Goal: Information Seeking & Learning: Compare options

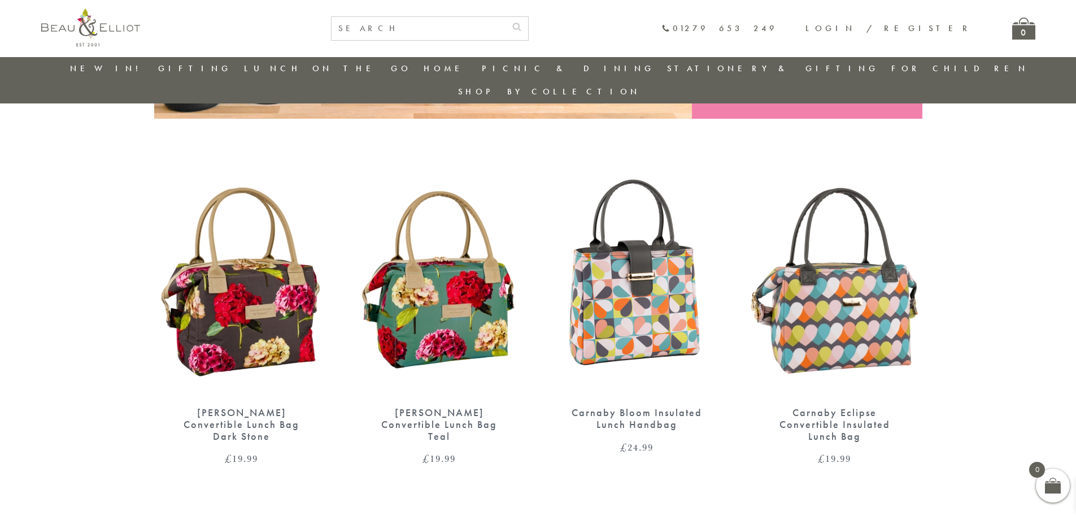
scroll to position [372, 0]
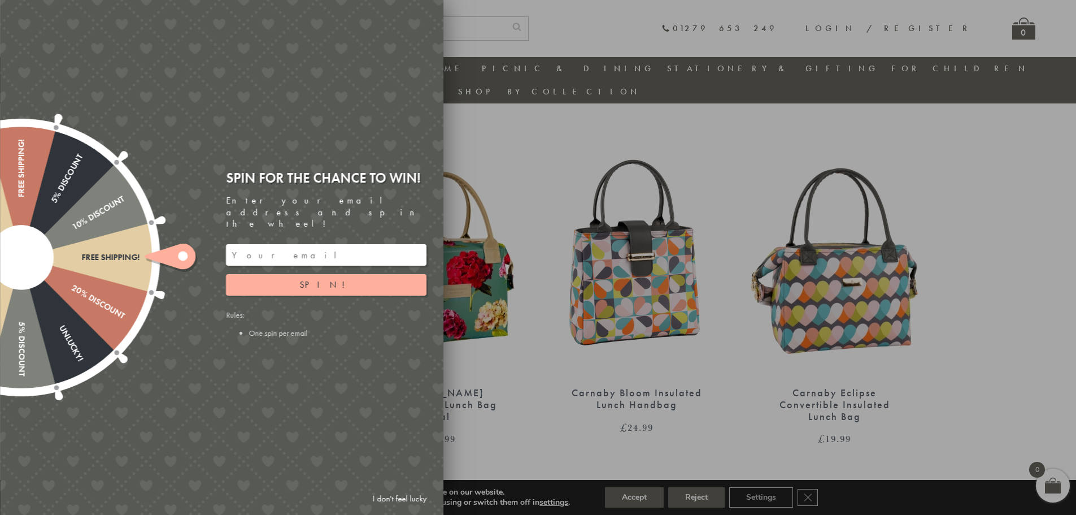
click at [548, 432] on div at bounding box center [538, 257] width 1076 height 515
click at [550, 345] on div at bounding box center [538, 257] width 1076 height 515
click at [295, 244] on input "email" at bounding box center [326, 254] width 201 height 21
click at [302, 232] on div "Spin for the chance to win! Enter your email address and spin the wheel! Spin! …" at bounding box center [326, 253] width 201 height 169
click at [276, 244] on input "email" at bounding box center [326, 254] width 201 height 21
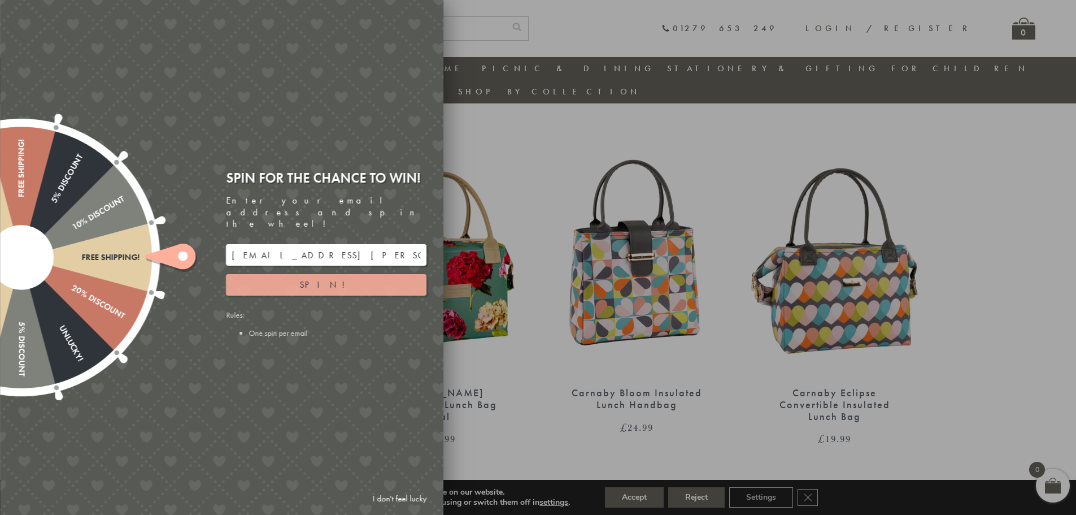
click at [323, 278] on span "Spin!" at bounding box center [326, 284] width 54 height 12
type input "GUGJPQNX"
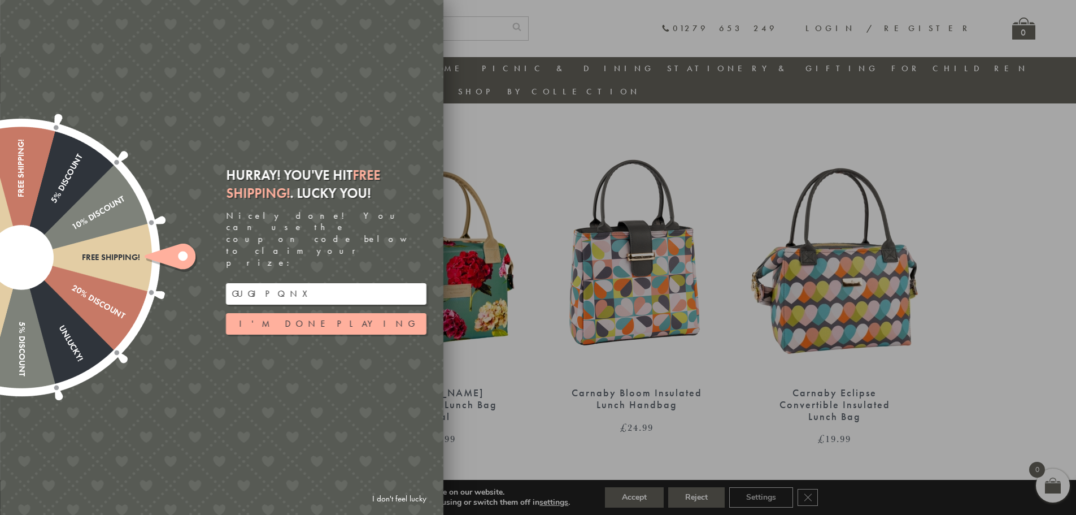
drag, startPoint x: 293, startPoint y: 275, endPoint x: 195, endPoint y: 273, distance: 97.7
click at [195, 273] on div "Free shipping! 20% Discount Unlucky! 5% Discount 10% Discount Unlucky! 15% Disc…" at bounding box center [158, 257] width 571 height 515
click at [343, 313] on button "I'm done playing" at bounding box center [326, 323] width 201 height 21
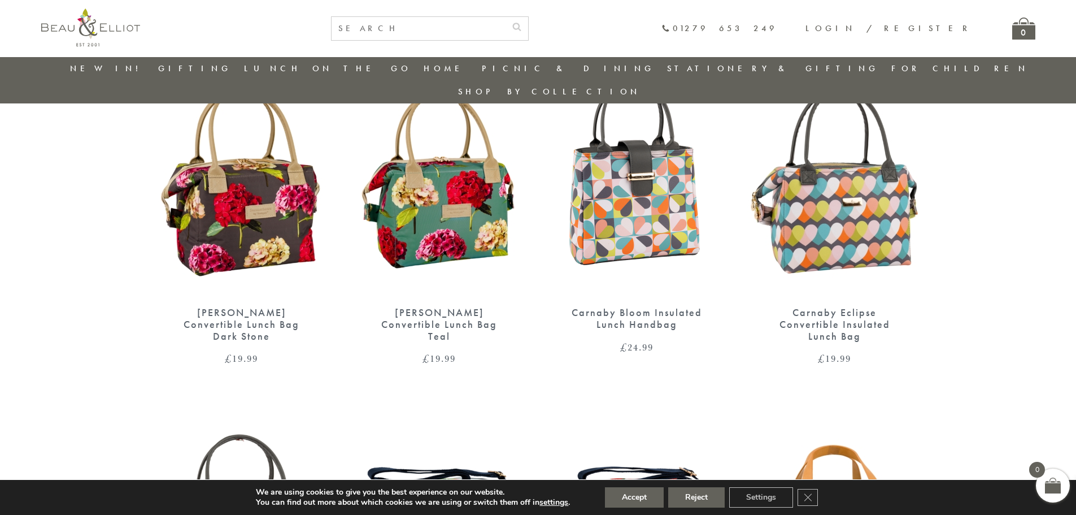
scroll to position [428, 0]
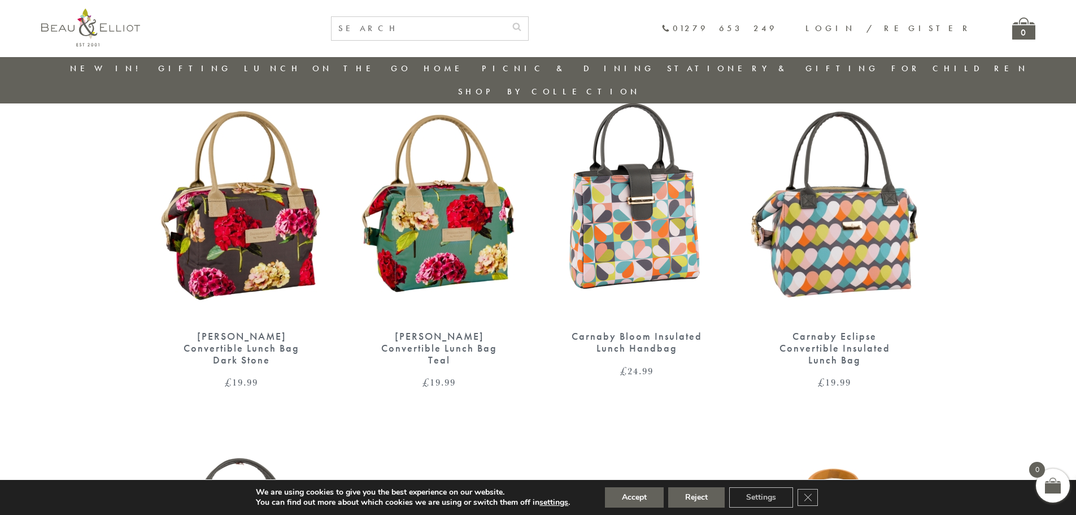
click at [845, 236] on img at bounding box center [834, 206] width 175 height 226
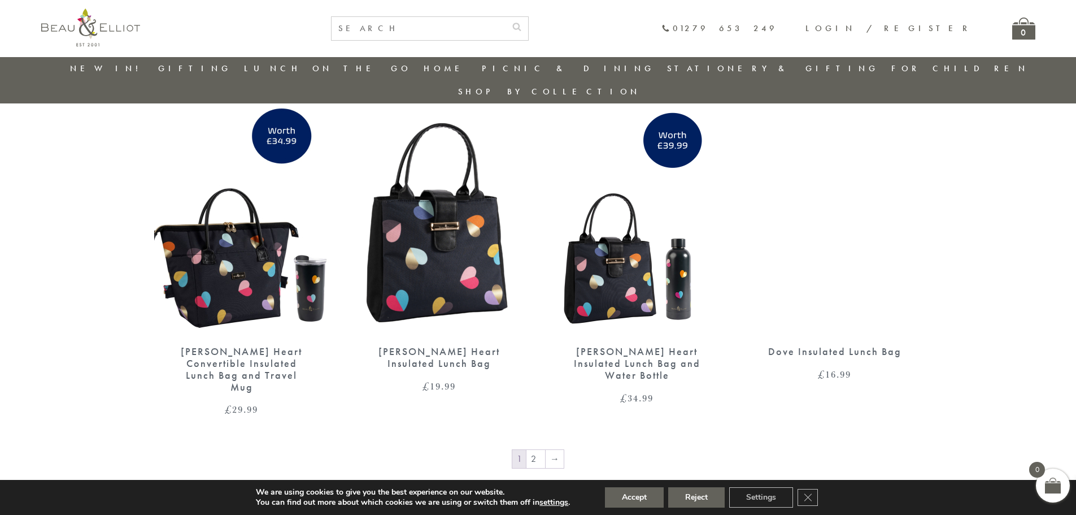
scroll to position [1953, 0]
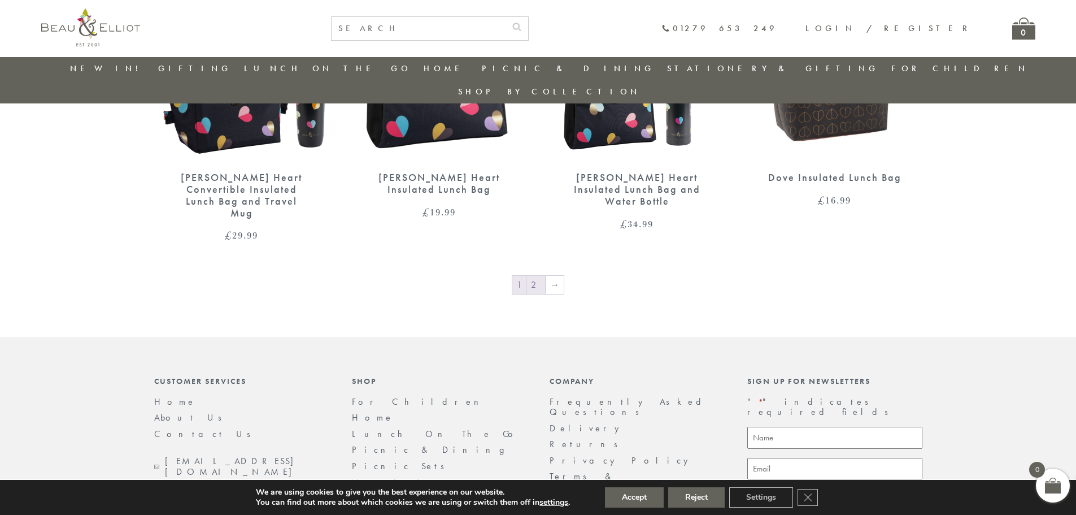
click at [535, 276] on link "2" at bounding box center [535, 285] width 19 height 18
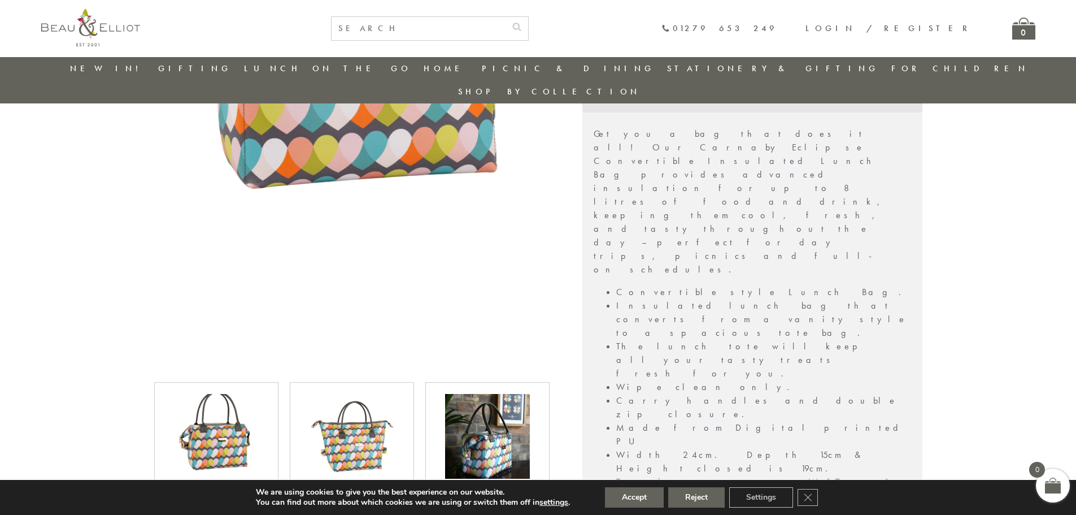
scroll to position [372, 0]
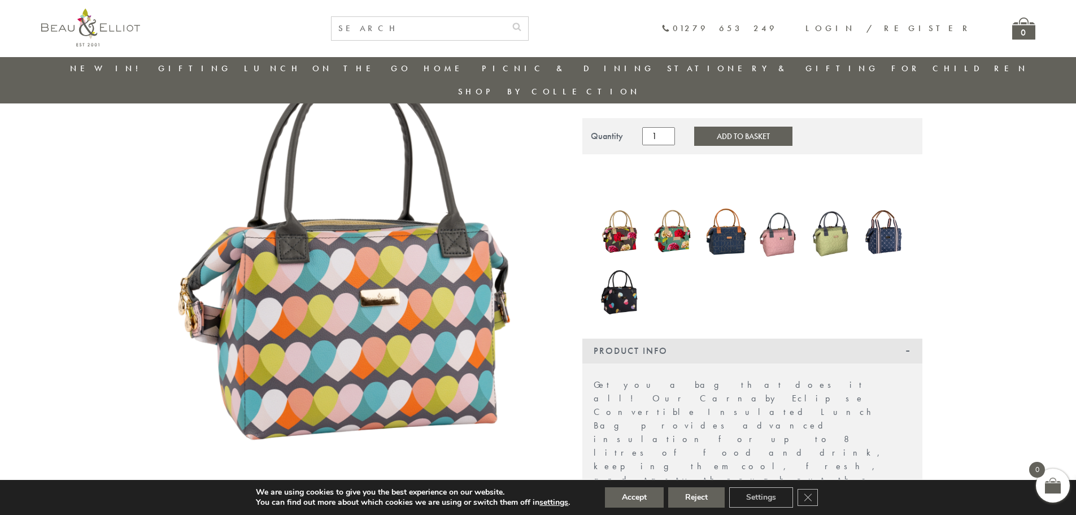
scroll to position [89, 0]
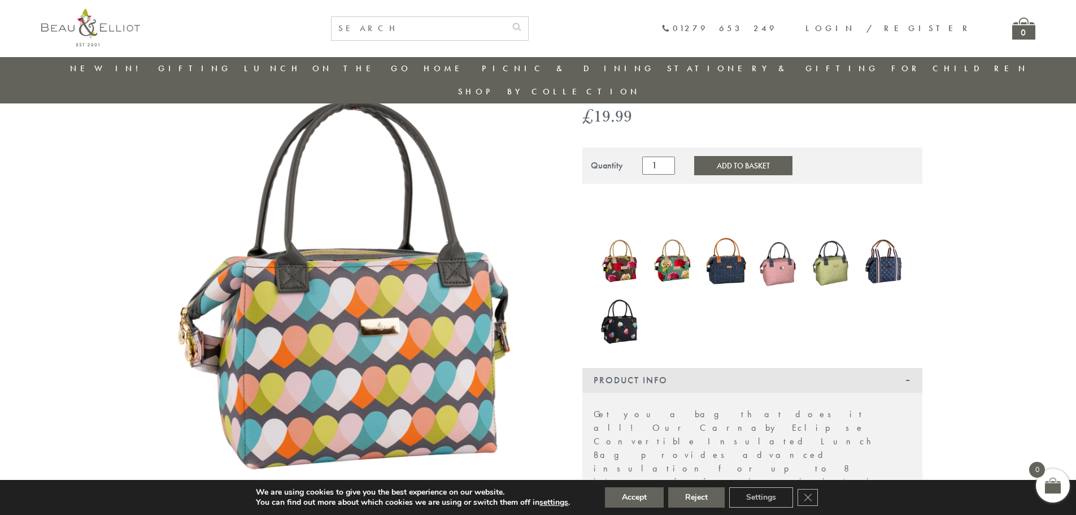
click at [838, 243] on img at bounding box center [832, 261] width 42 height 58
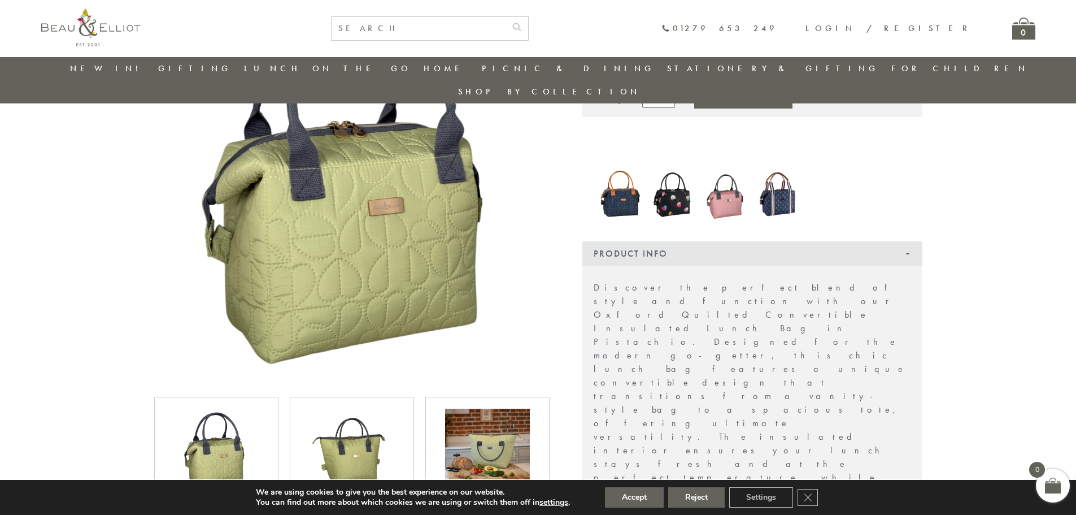
scroll to position [146, 0]
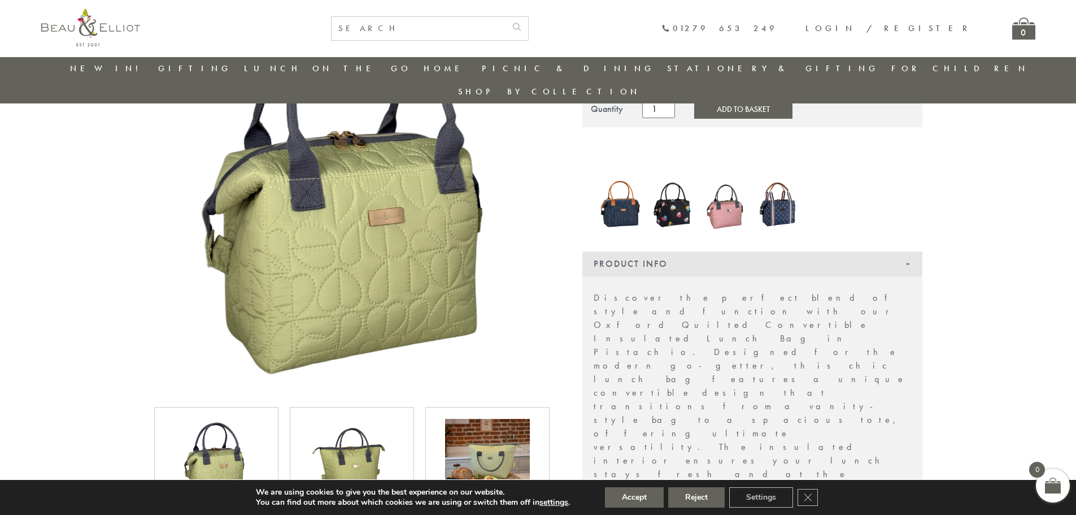
click at [676, 191] on img at bounding box center [673, 204] width 42 height 56
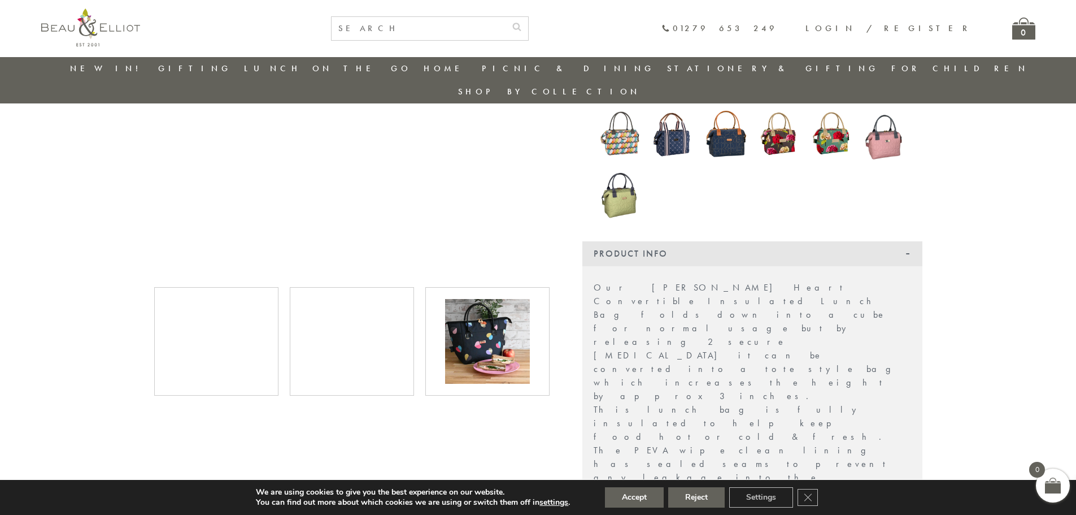
scroll to position [146, 0]
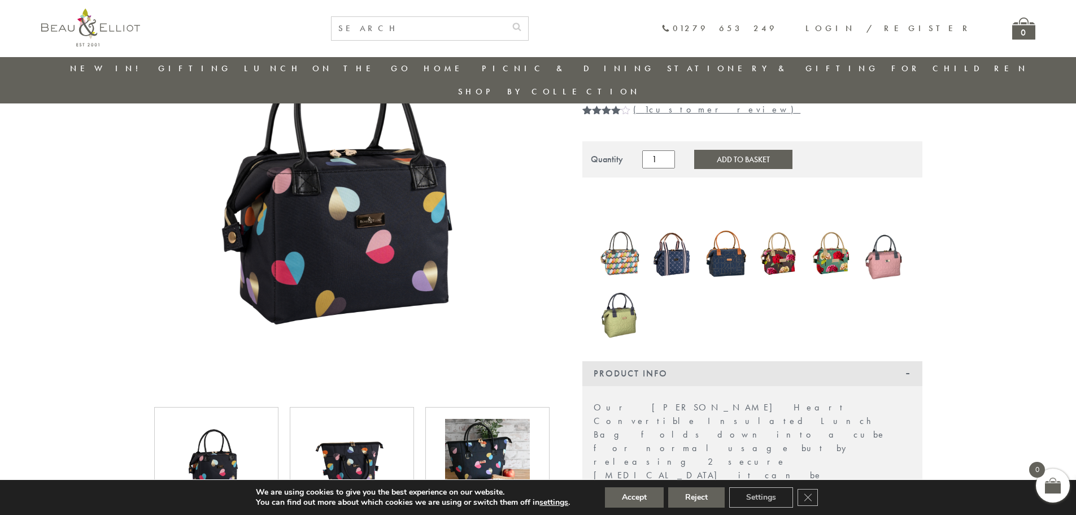
click at [622, 284] on img at bounding box center [620, 313] width 42 height 58
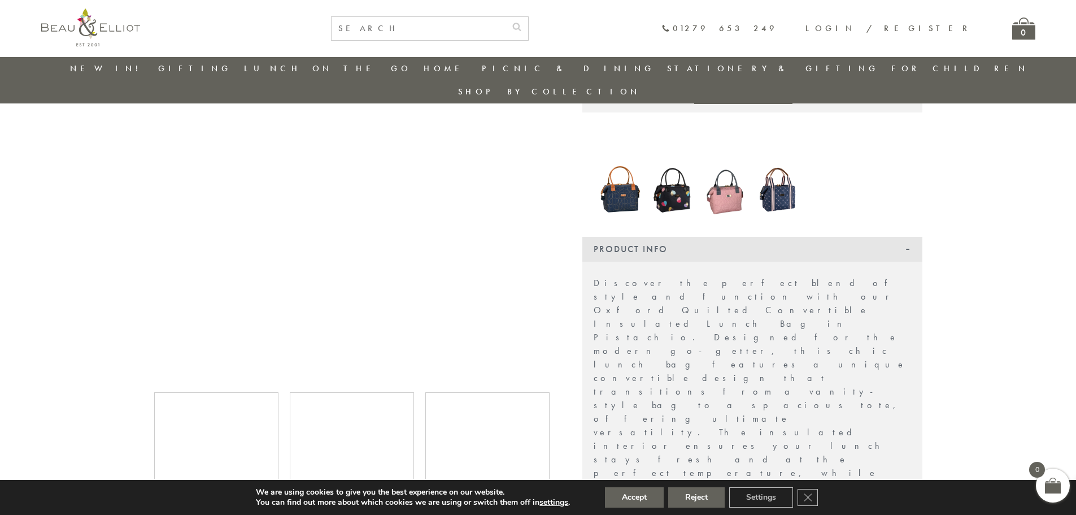
scroll to position [89, 0]
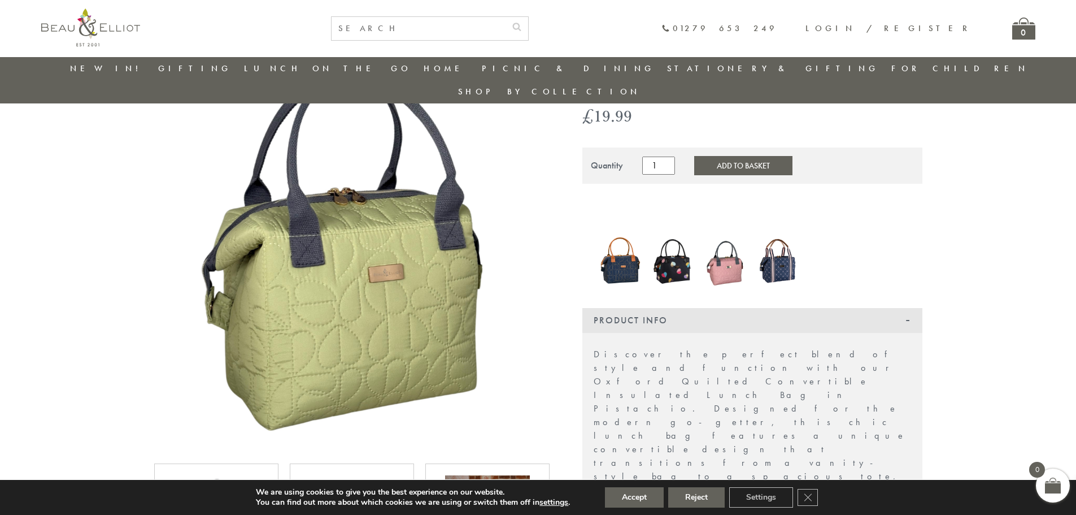
click at [682, 243] on img at bounding box center [673, 260] width 42 height 56
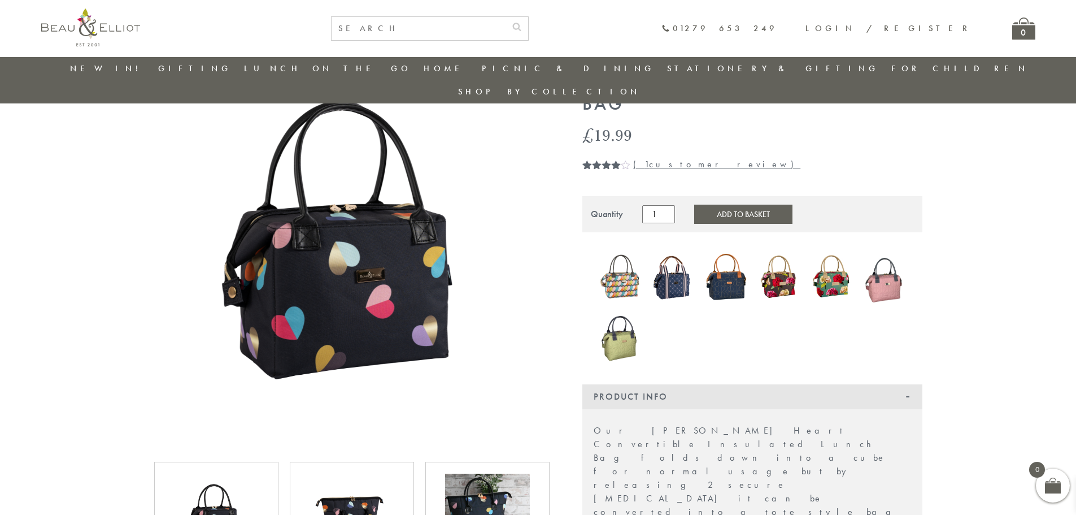
scroll to position [89, 0]
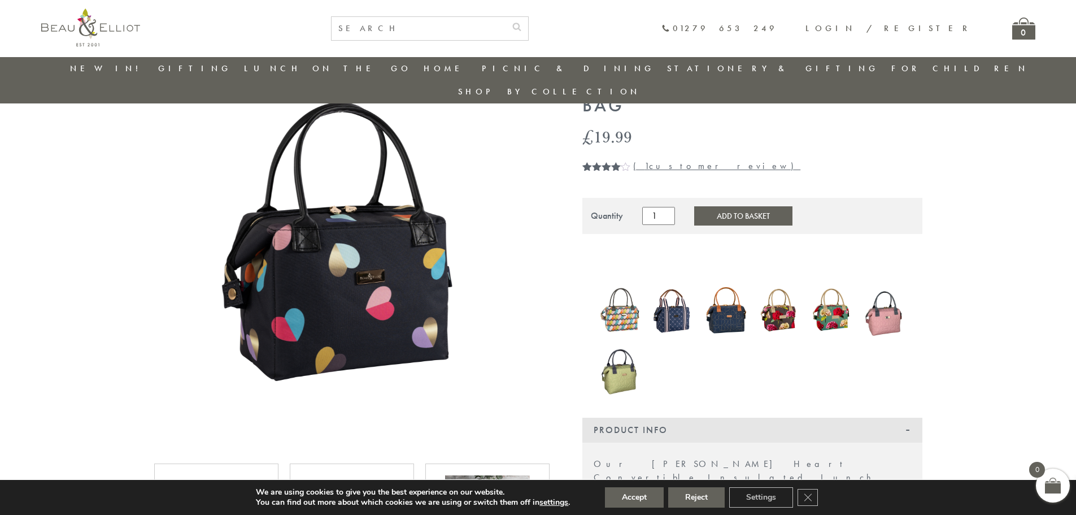
click at [624, 284] on img at bounding box center [620, 310] width 42 height 53
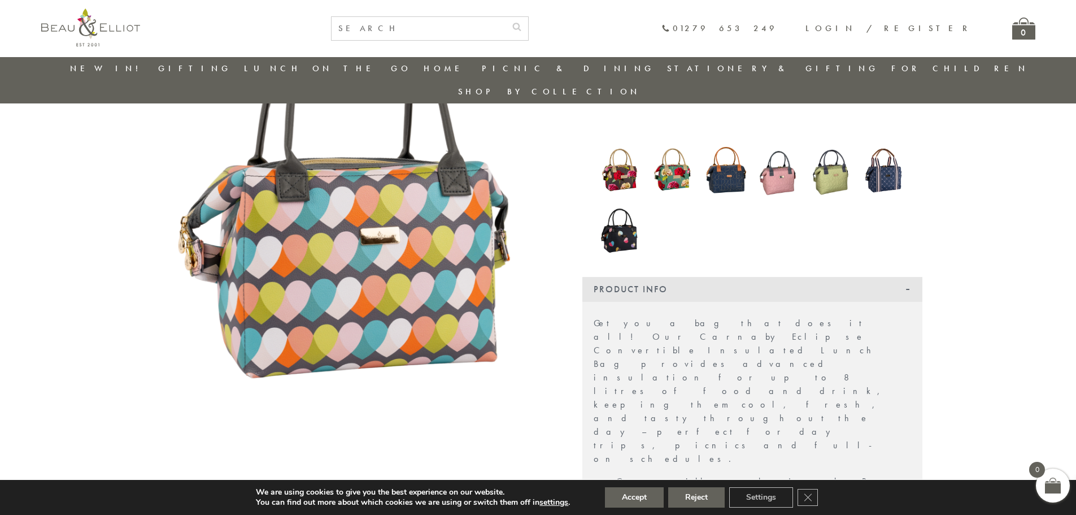
scroll to position [202, 0]
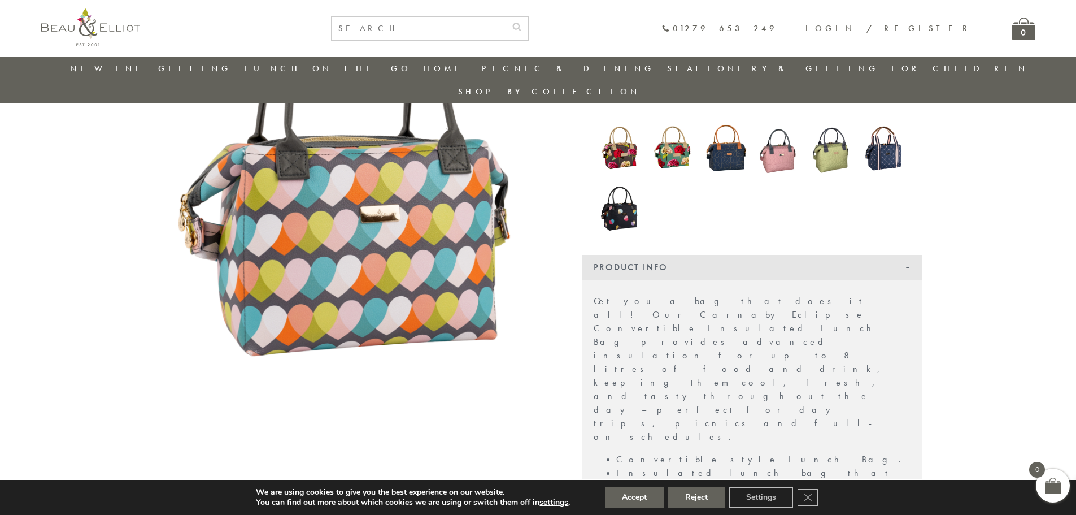
click at [620, 187] on img at bounding box center [620, 208] width 42 height 56
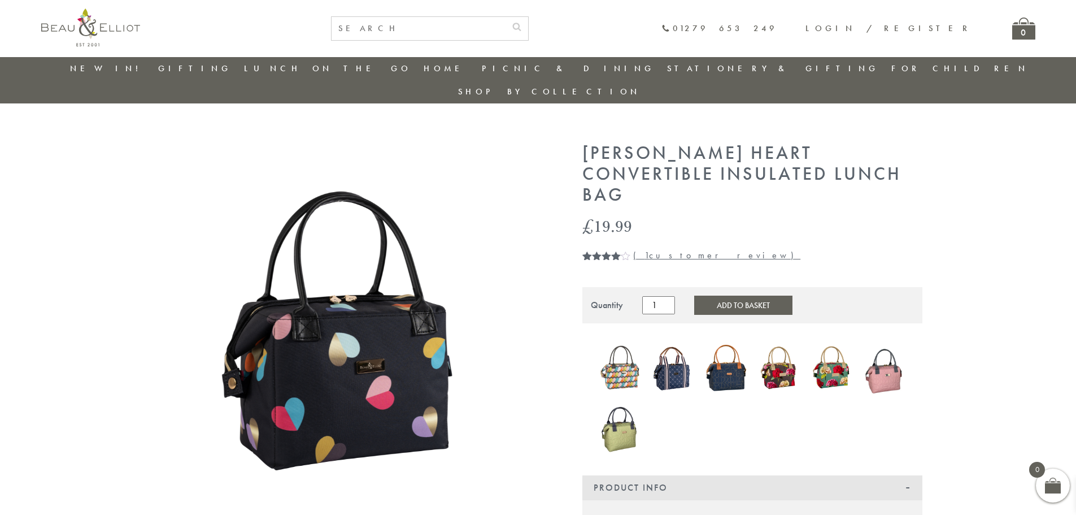
scroll to position [122, 0]
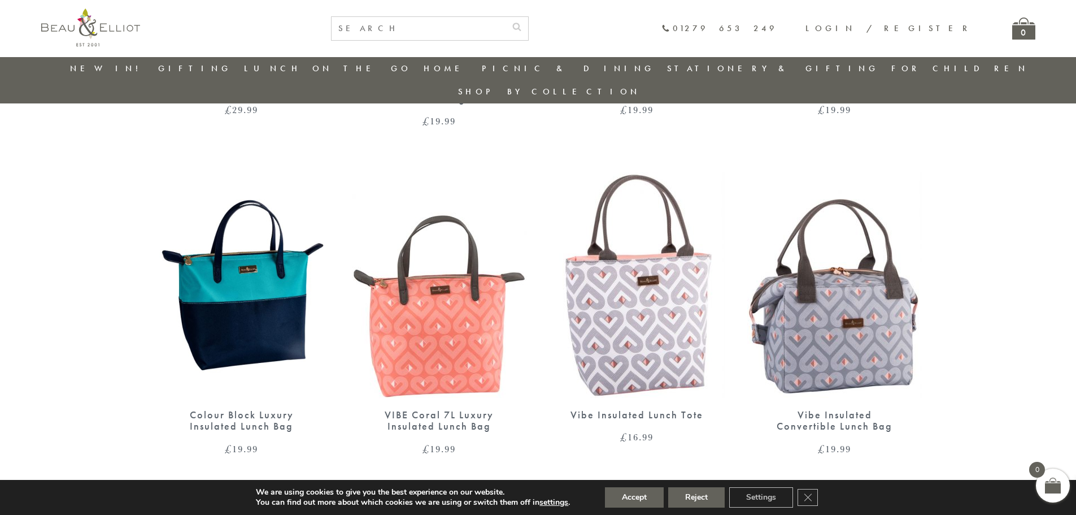
scroll to position [711, 0]
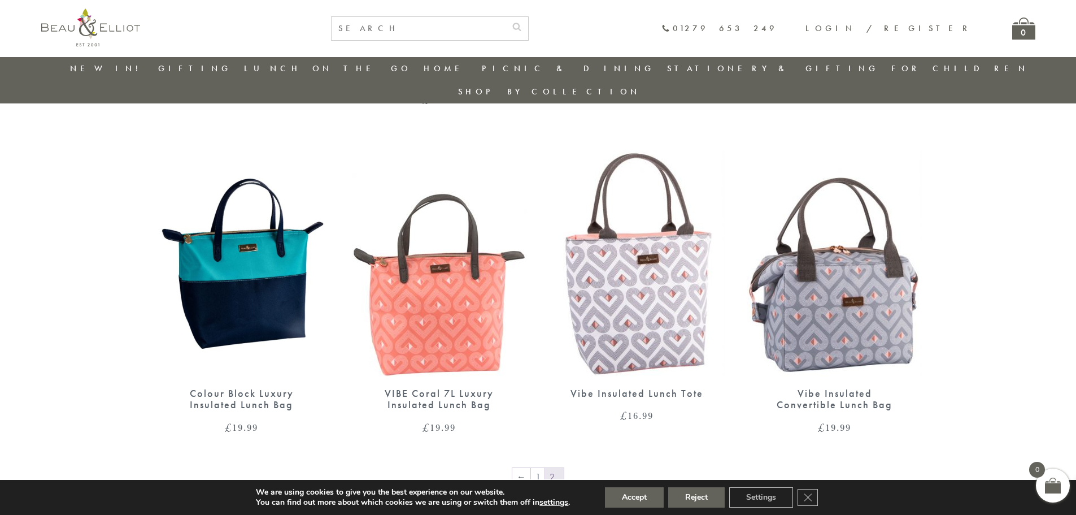
click at [812, 299] on img at bounding box center [834, 263] width 175 height 226
click at [628, 280] on img at bounding box center [637, 263] width 175 height 226
click at [850, 300] on img at bounding box center [834, 263] width 175 height 226
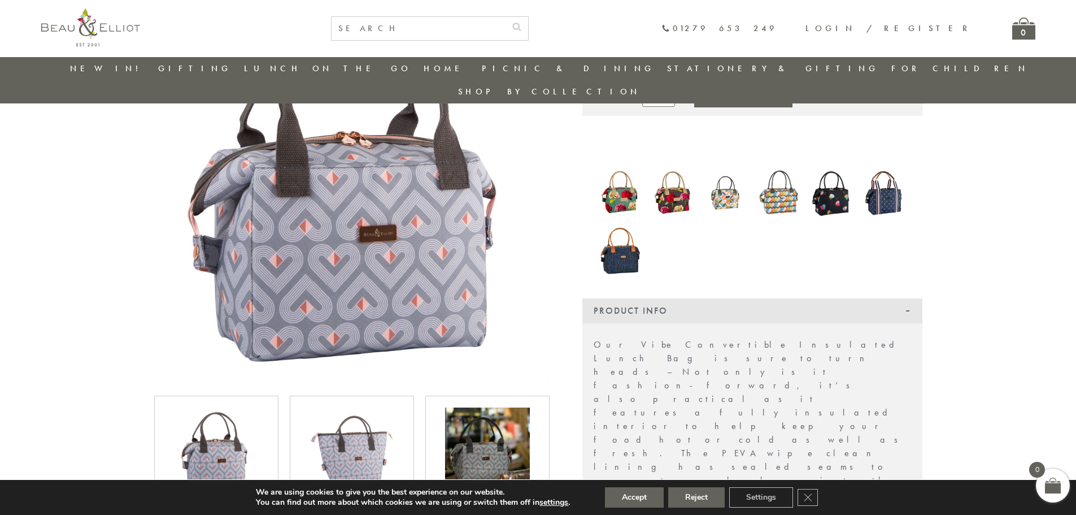
scroll to position [146, 0]
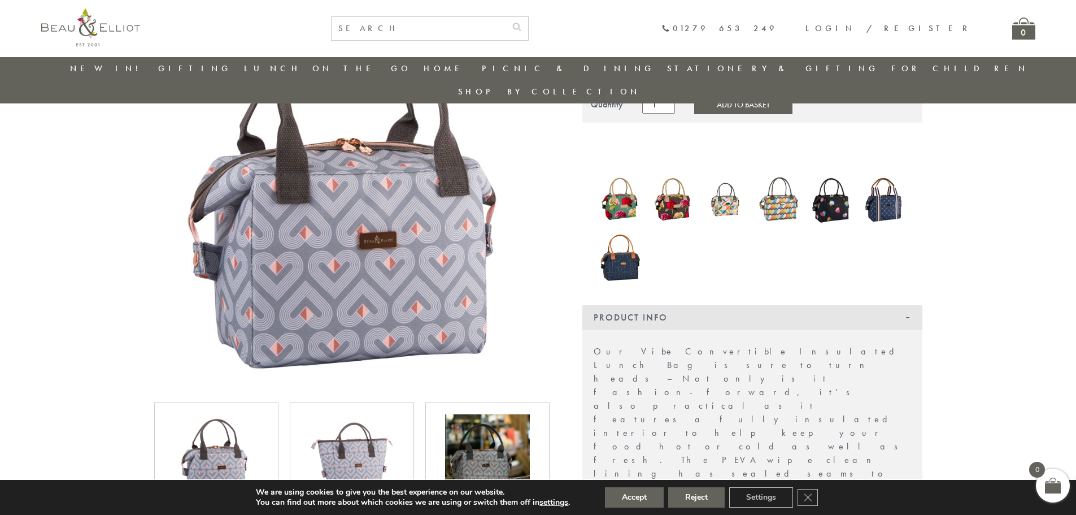
scroll to position [145, 0]
